Goal: Navigation & Orientation: Find specific page/section

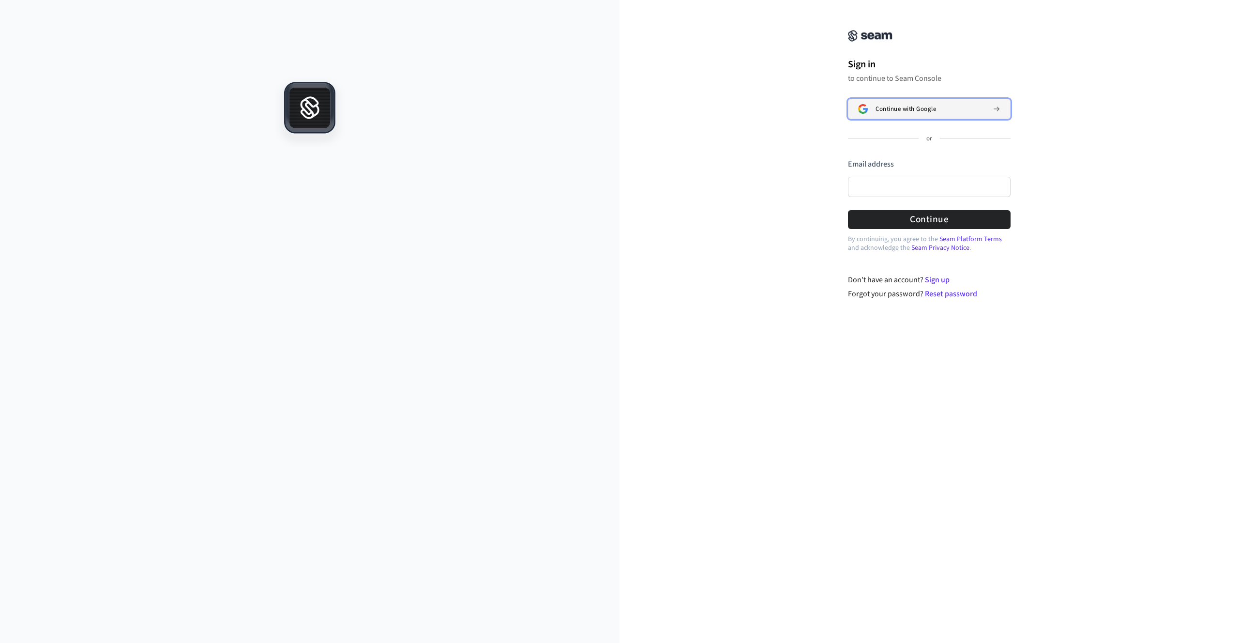
click at [917, 105] on span "Continue with Google" at bounding box center [905, 109] width 60 height 8
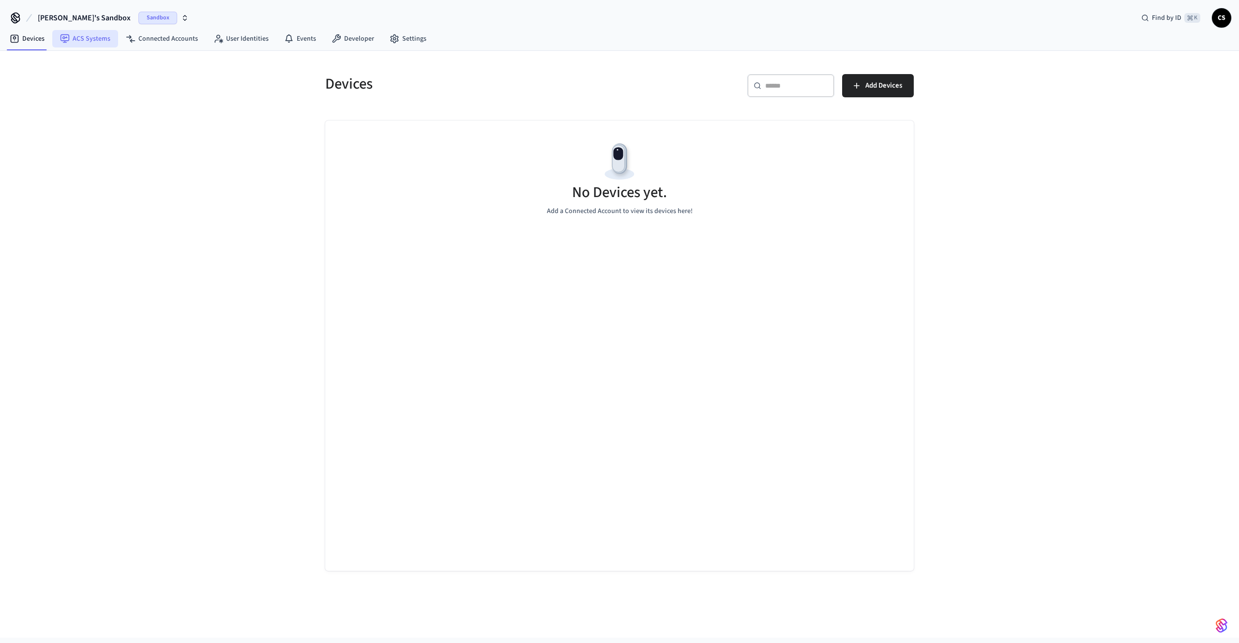
click at [77, 44] on link "ACS Systems" at bounding box center [85, 38] width 66 height 17
click at [12, 19] on icon at bounding box center [15, 17] width 15 height 15
click at [13, 19] on icon at bounding box center [15, 17] width 15 height 15
